Goal: Information Seeking & Learning: Find specific page/section

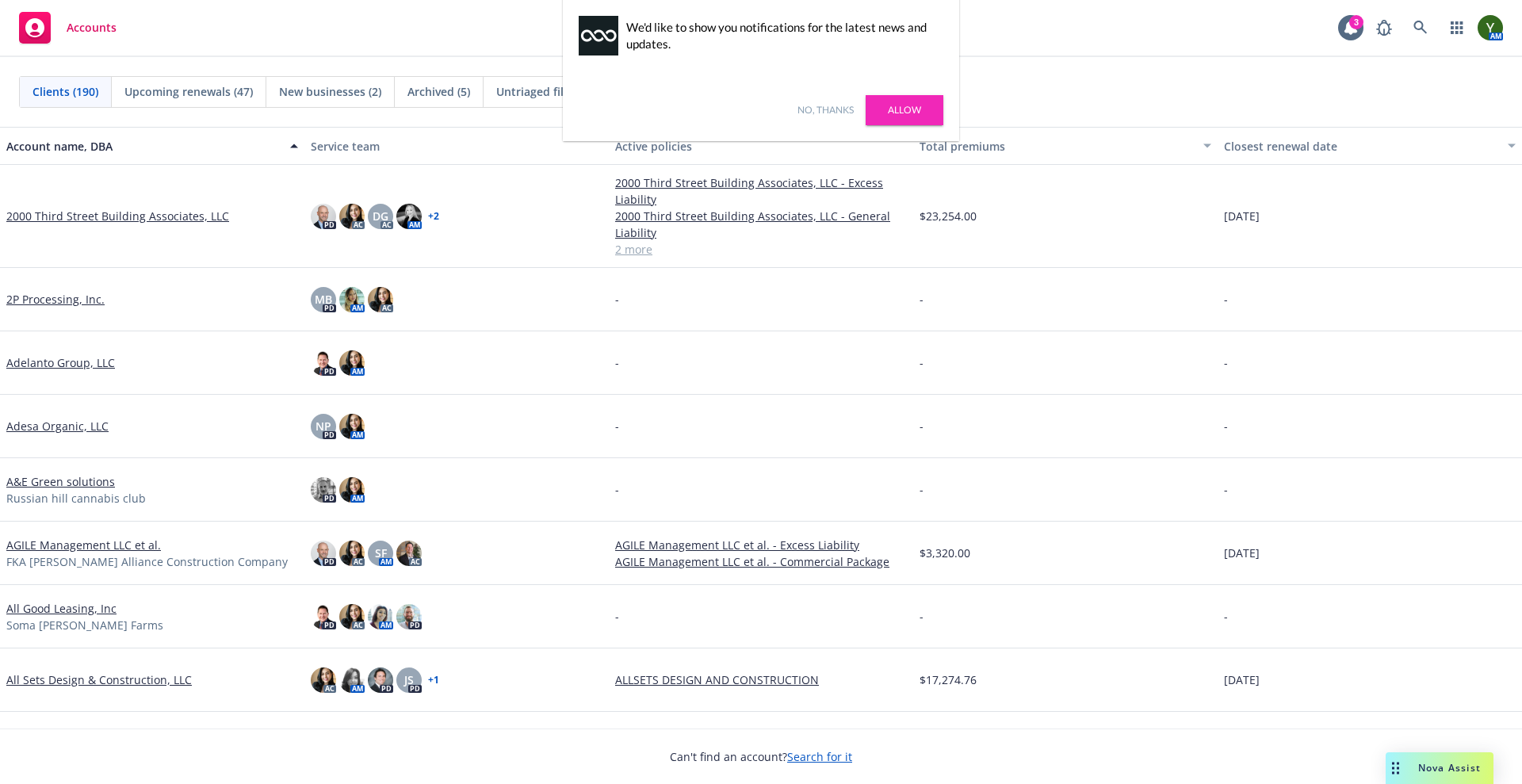
click at [834, 110] on link "No, thanks" at bounding box center [825, 110] width 56 height 15
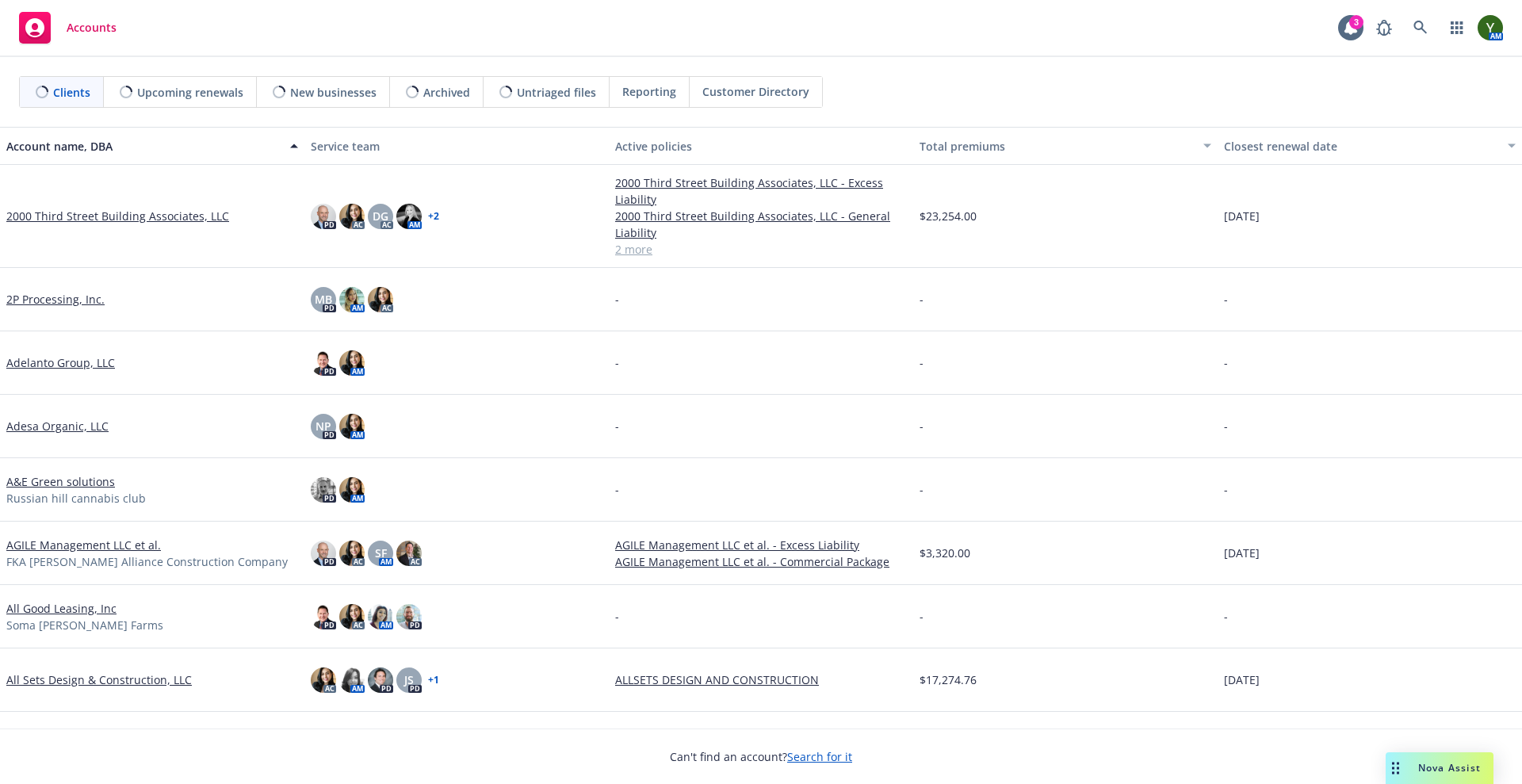
click at [1412, 762] on div "Nova Assist" at bounding box center [1449, 768] width 88 height 14
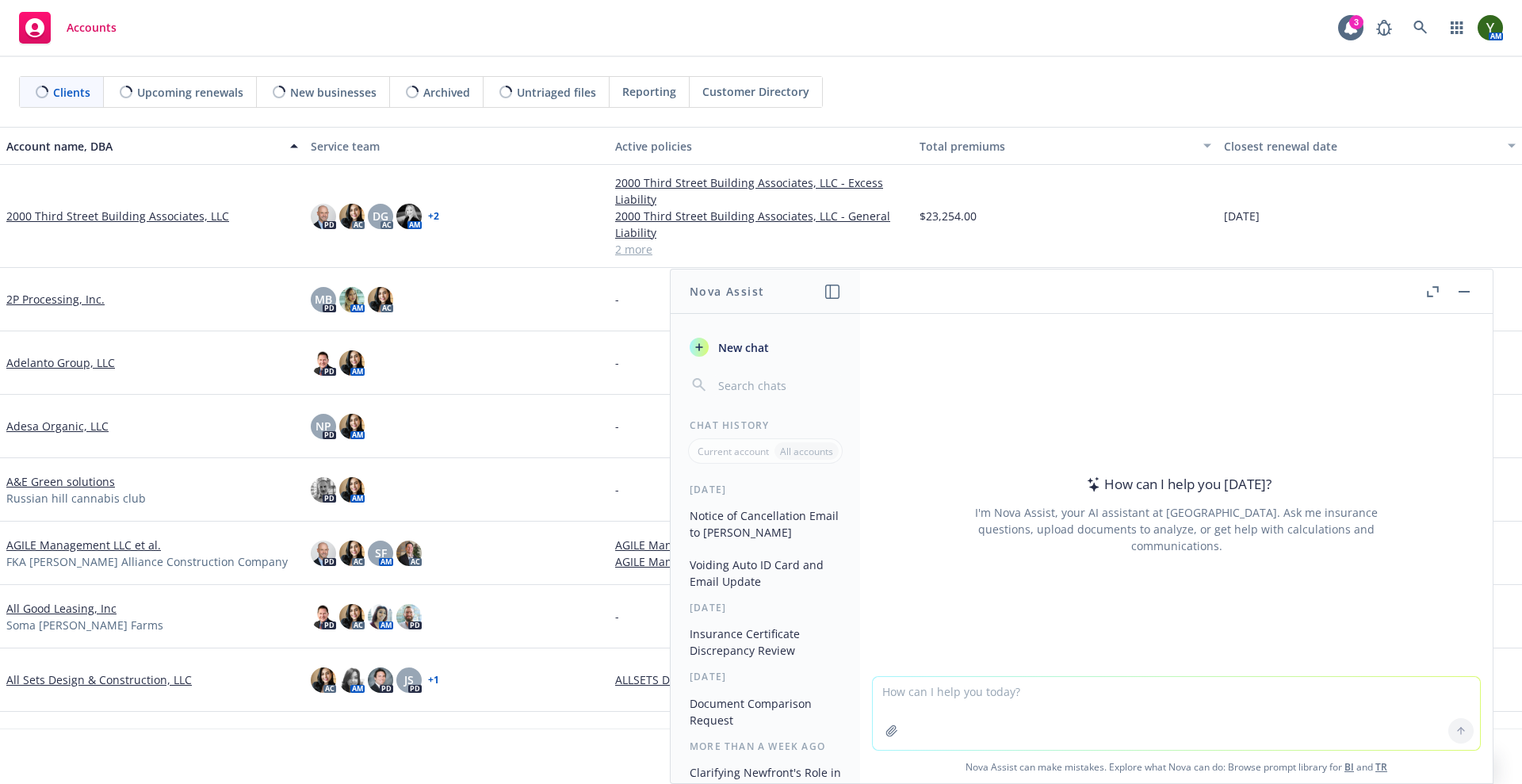
click at [1141, 681] on textarea at bounding box center [1177, 714] width 608 height 73
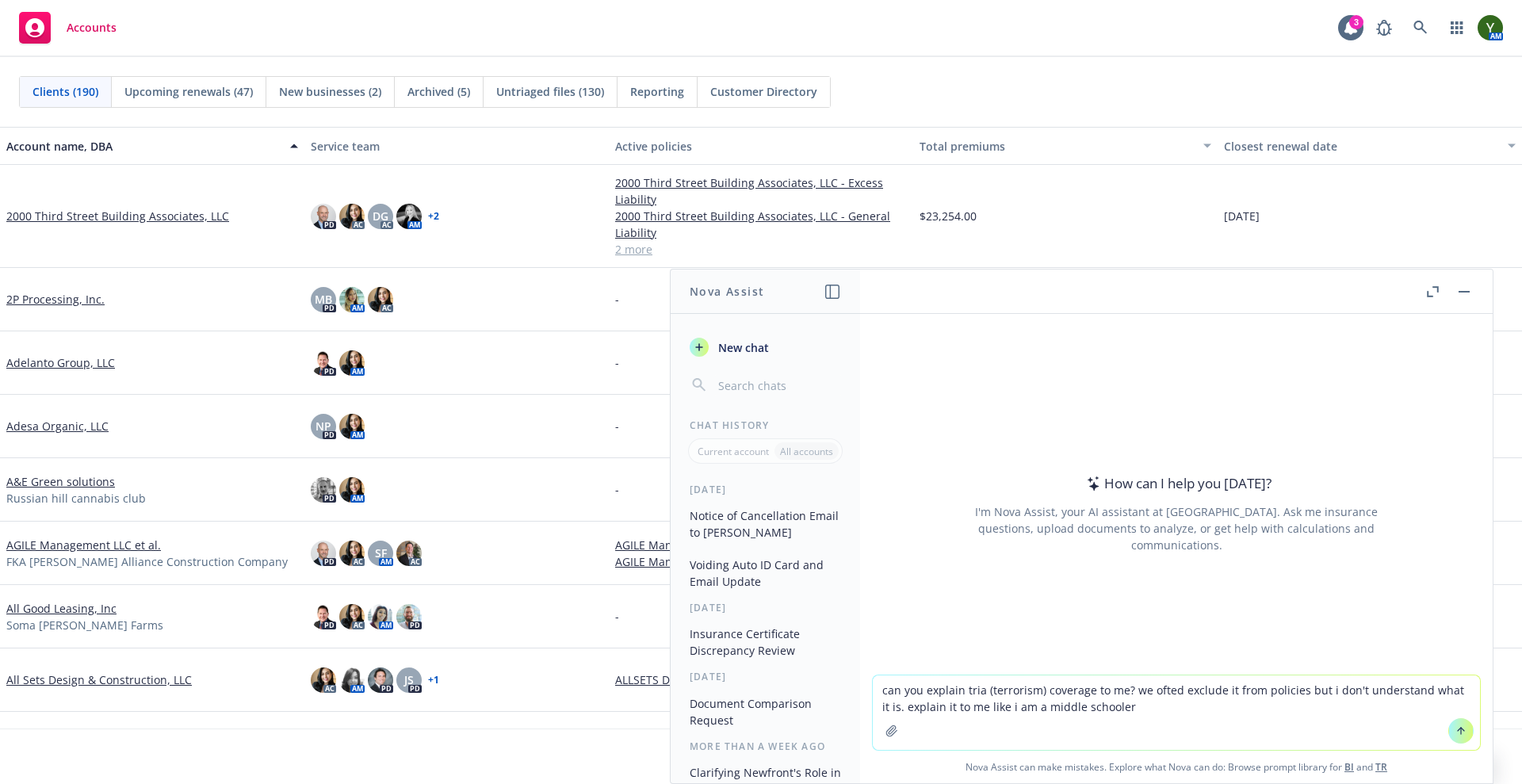
type textarea "can you explain tria (terrorism) coverage to me? we ofted exclude it from polic…"
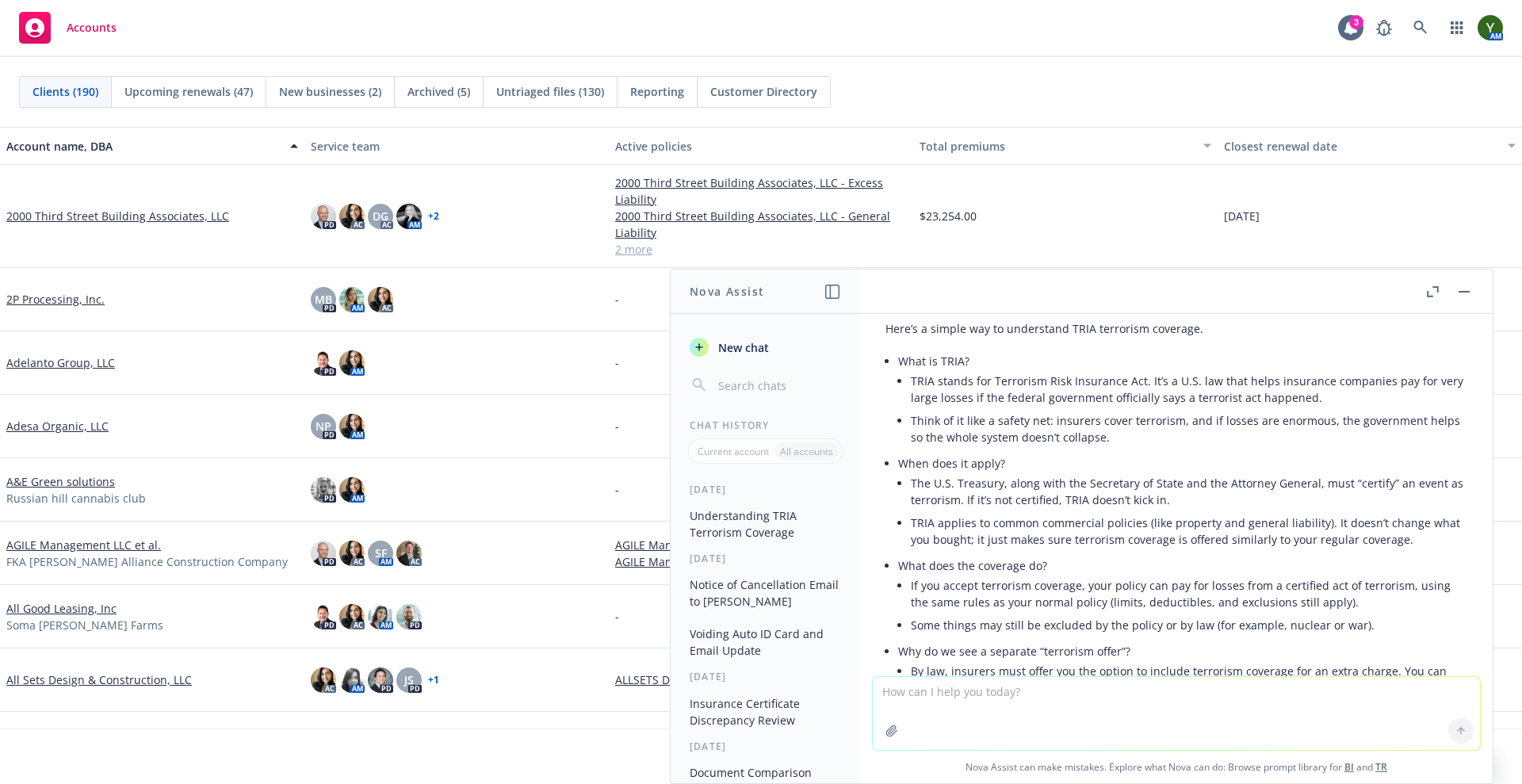
scroll to position [79, 0]
click at [1453, 288] on div at bounding box center [1448, 291] width 51 height 19
click at [1468, 288] on button "button" at bounding box center [1464, 291] width 19 height 19
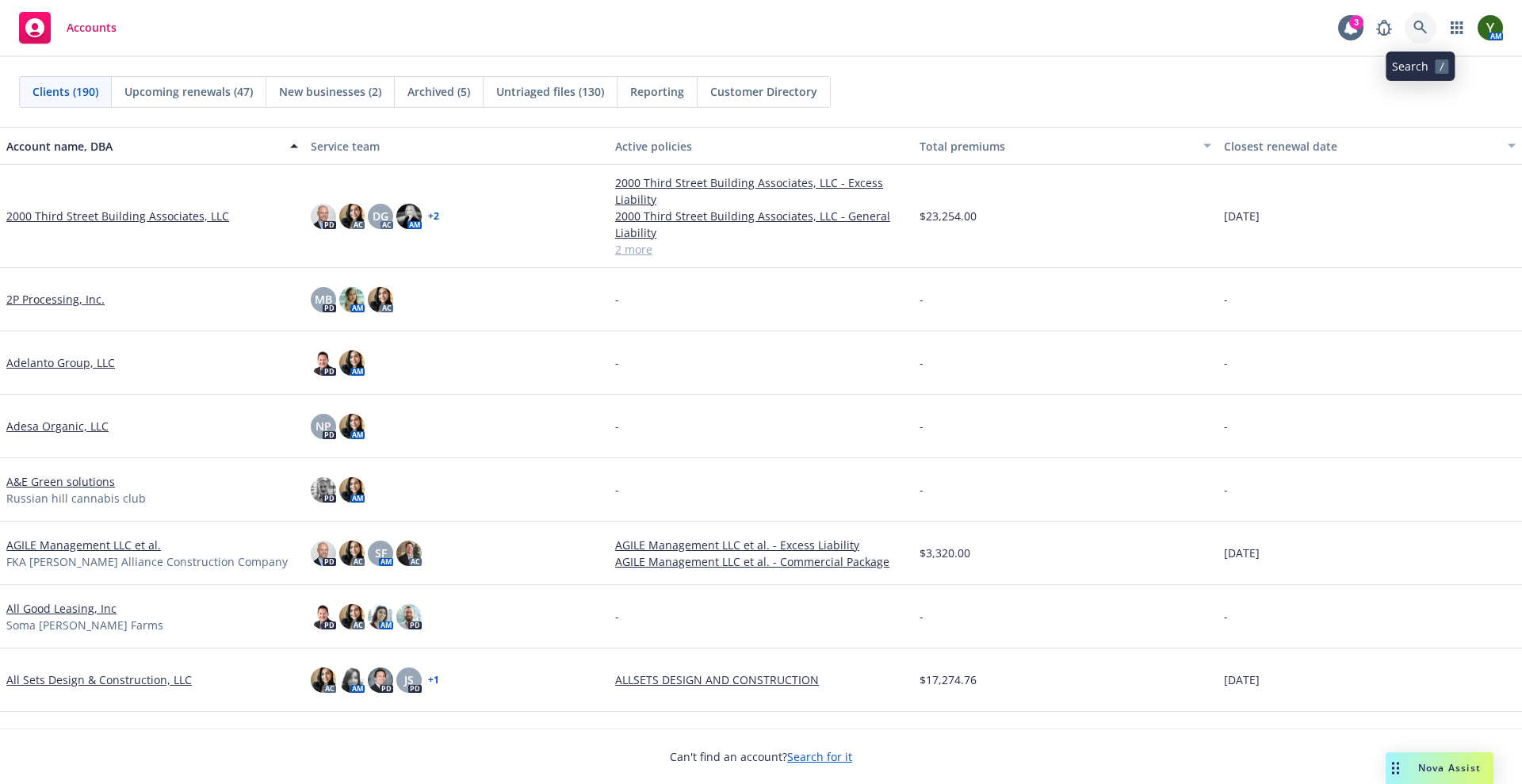
click at [1426, 32] on icon at bounding box center [1420, 27] width 14 height 14
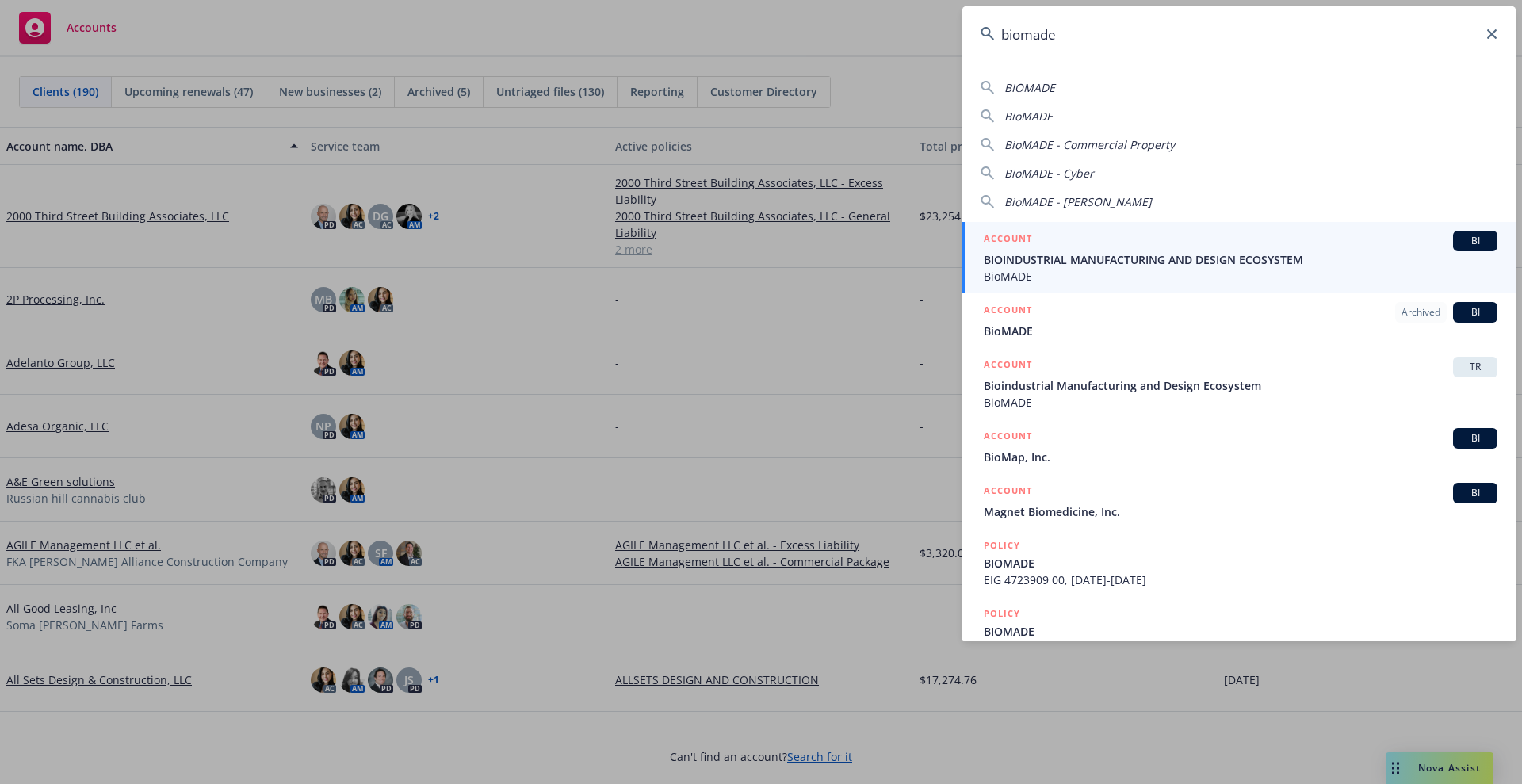
type input "biomade"
click at [1147, 242] on div "ACCOUNT BI" at bounding box center [1241, 241] width 514 height 20
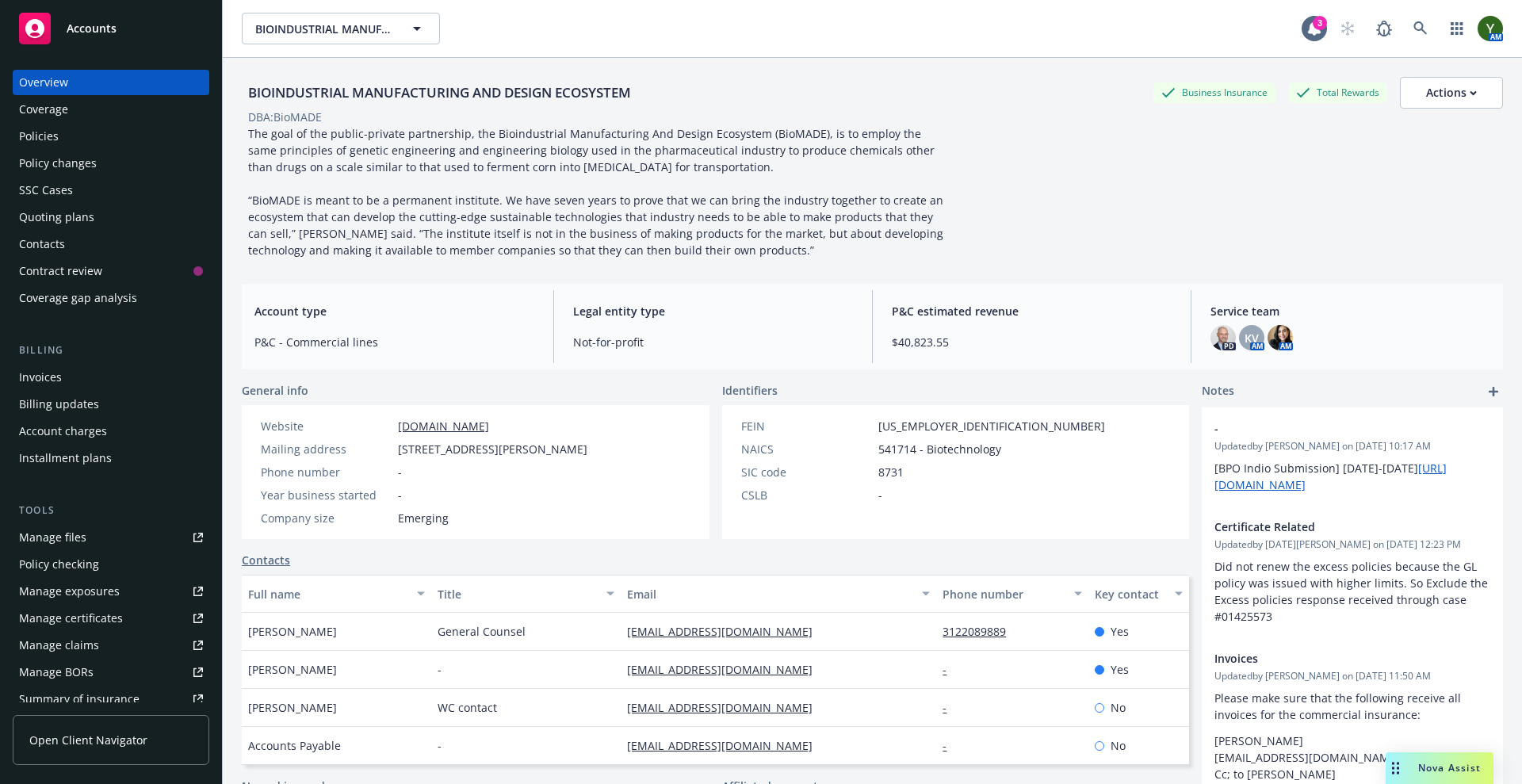
click at [84, 128] on div "Policies" at bounding box center [110, 136] width 184 height 25
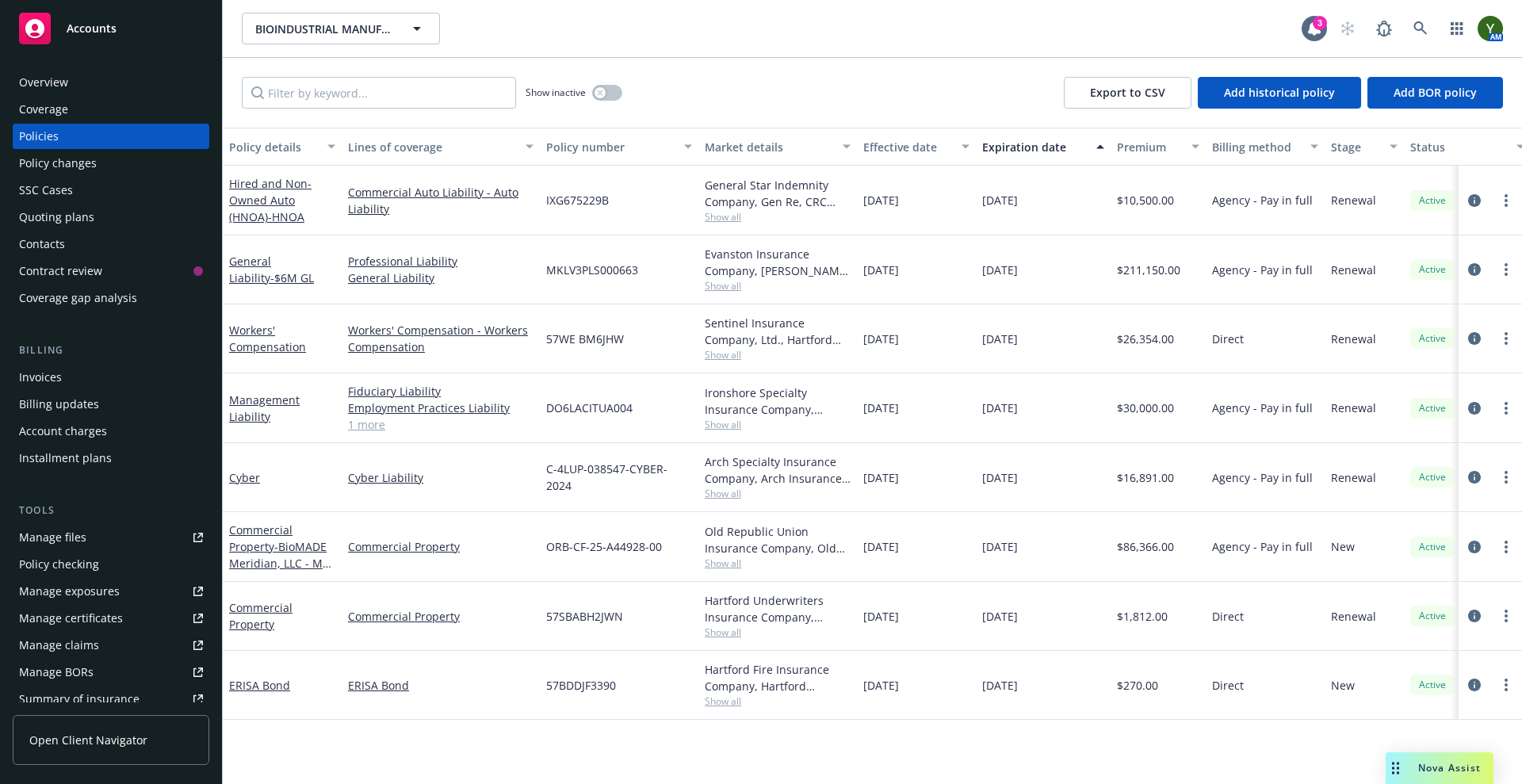
click at [48, 377] on div "Invoices" at bounding box center [40, 377] width 43 height 25
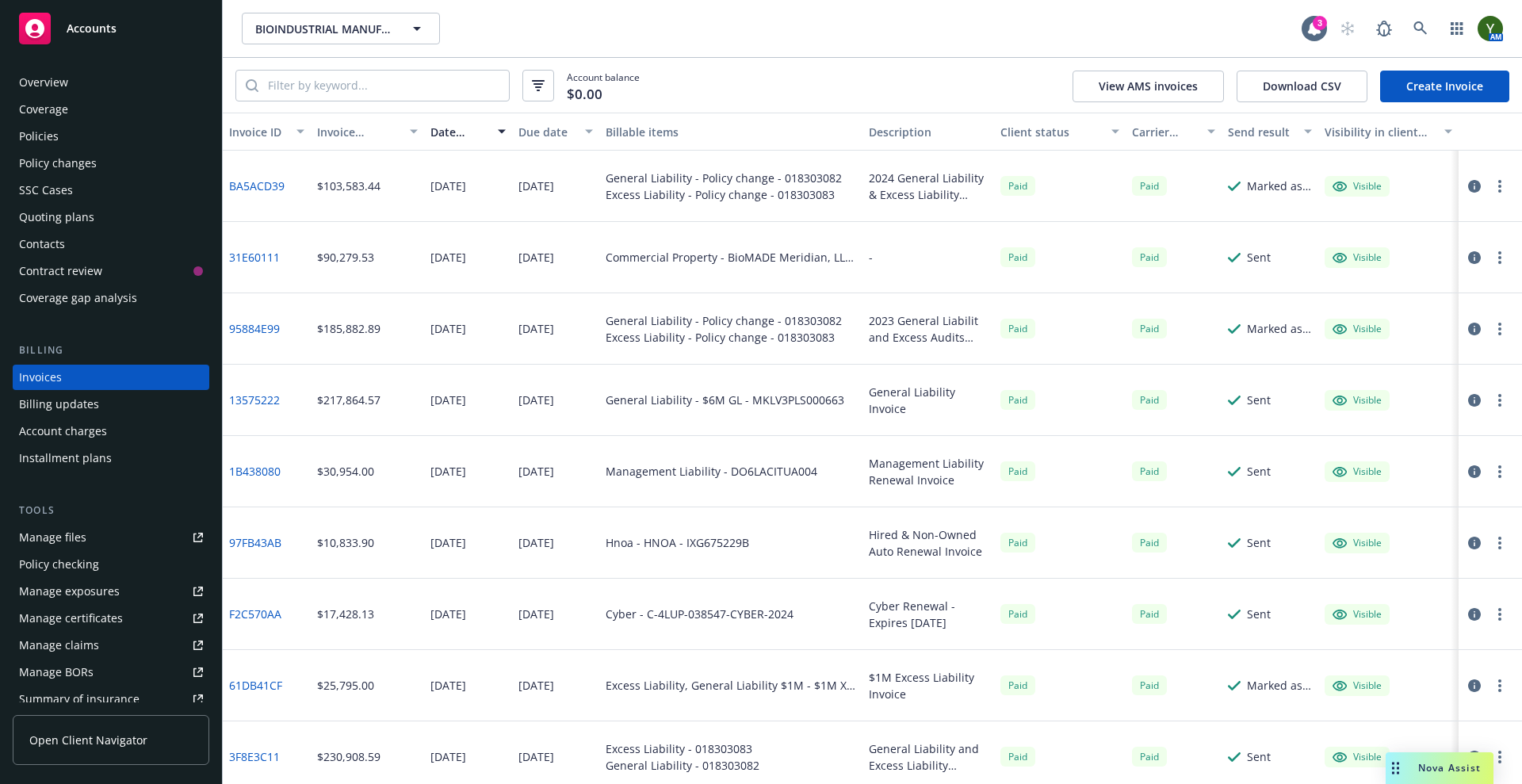
drag, startPoint x: 856, startPoint y: 132, endPoint x: 1003, endPoint y: 142, distance: 147.3
click at [1003, 142] on div "Invoice ID Invoice amount Date issued Due date Billable items Description Clien…" at bounding box center [872, 131] width 1299 height 38
click at [243, 188] on link "BA5ACD39" at bounding box center [257, 185] width 56 height 17
click at [32, 135] on div "Policies" at bounding box center [38, 136] width 40 height 25
